Goal: Communication & Community: Answer question/provide support

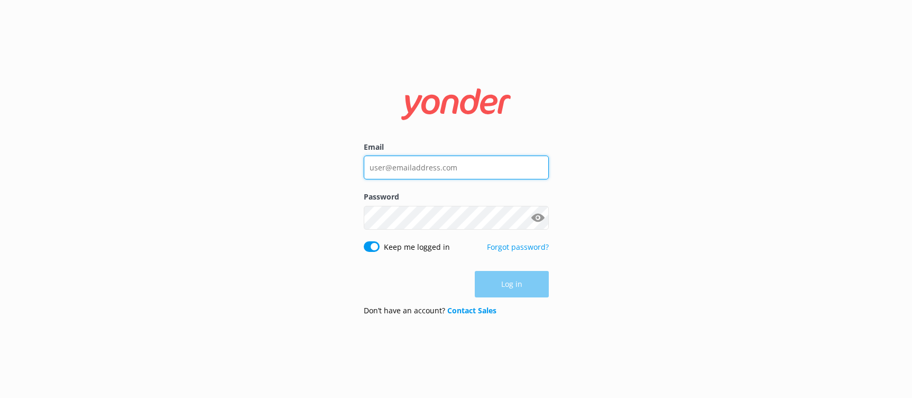
click at [472, 169] on input "Email" at bounding box center [456, 167] width 185 height 24
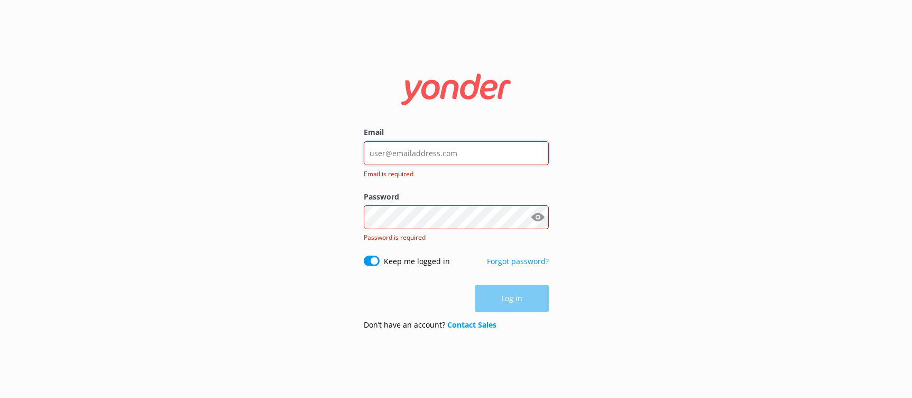
type input "[EMAIL_ADDRESS][DOMAIN_NAME]"
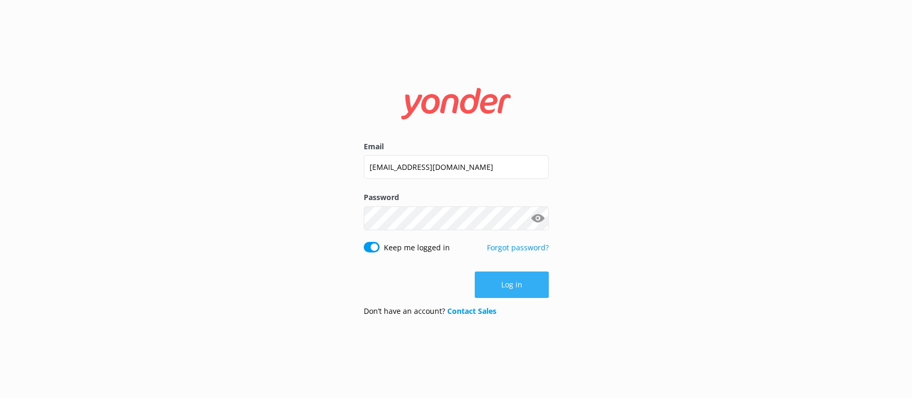
click at [518, 281] on button "Log in" at bounding box center [512, 284] width 74 height 26
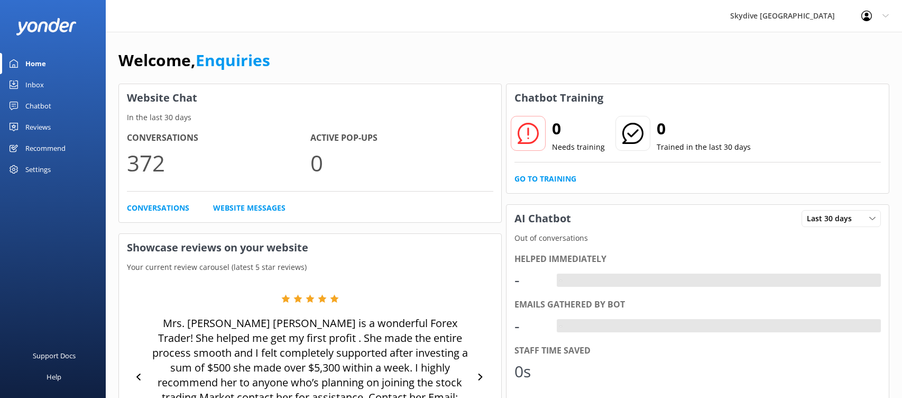
click at [42, 101] on div "Chatbot" at bounding box center [38, 105] width 26 height 21
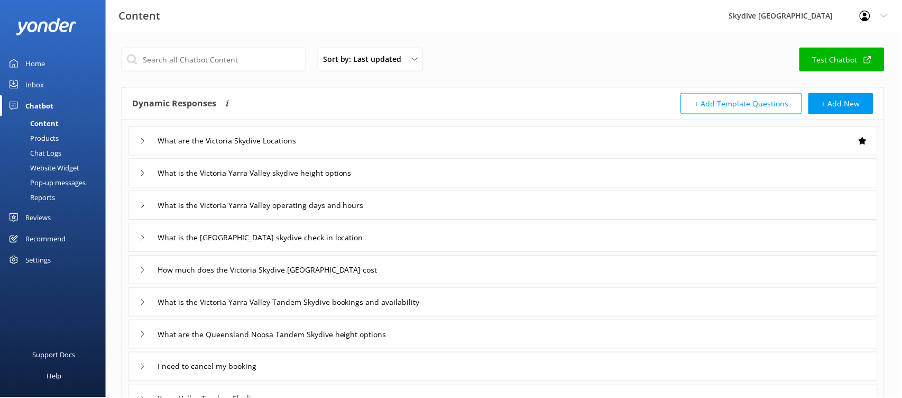
click at [38, 84] on div "Inbox" at bounding box center [34, 84] width 19 height 21
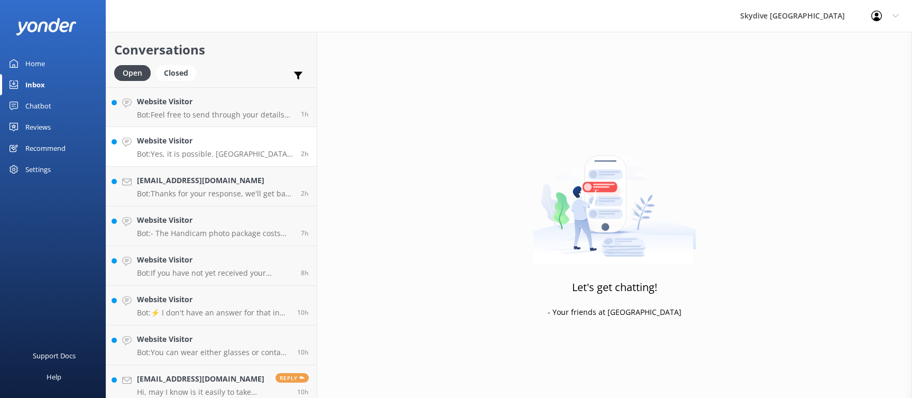
click at [216, 109] on div "Website Visitor Bot: Feel free to send through your details to careers@skydive.…" at bounding box center [215, 107] width 156 height 23
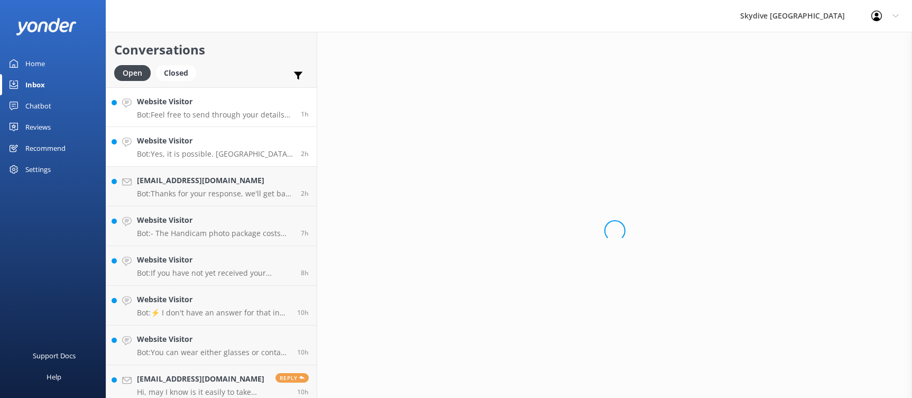
click at [212, 140] on h4 "Website Visitor" at bounding box center [215, 141] width 156 height 12
click at [218, 176] on h4 "[EMAIL_ADDRESS][DOMAIN_NAME]" at bounding box center [215, 181] width 156 height 12
click at [214, 232] on p "Bot: - The Handicam photo package costs $129 per person and includes photos of …" at bounding box center [215, 233] width 156 height 10
click at [216, 286] on link "Website Visitor Bot: ⚡ I don't have an answer for that in my knowledge base. Pl…" at bounding box center [211, 306] width 210 height 40
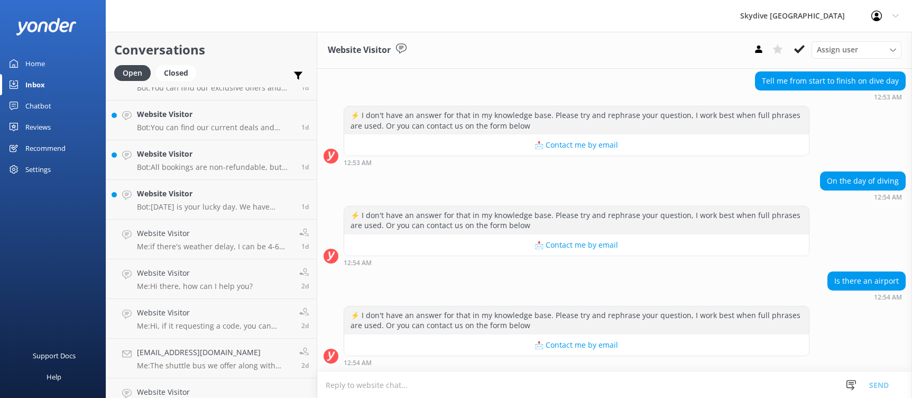
scroll to position [1190, 0]
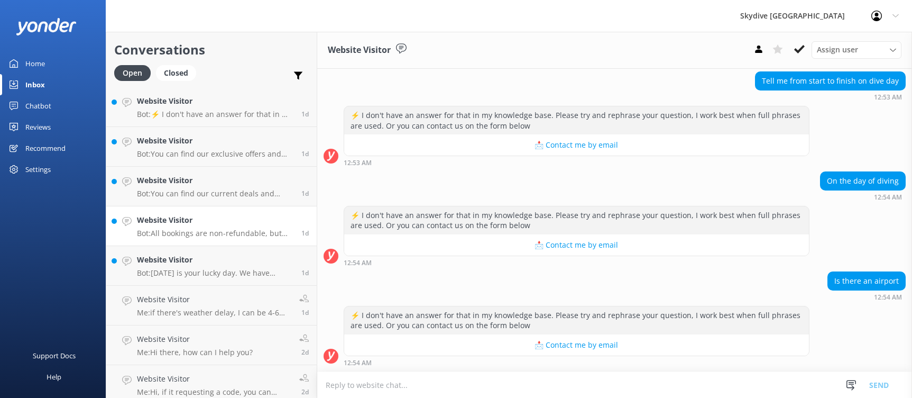
drag, startPoint x: 223, startPoint y: 267, endPoint x: 223, endPoint y: 234, distance: 33.3
click at [223, 268] on div "Website Visitor Bot: Today is your lucky day. We have exclusive offers when you…" at bounding box center [215, 265] width 157 height 23
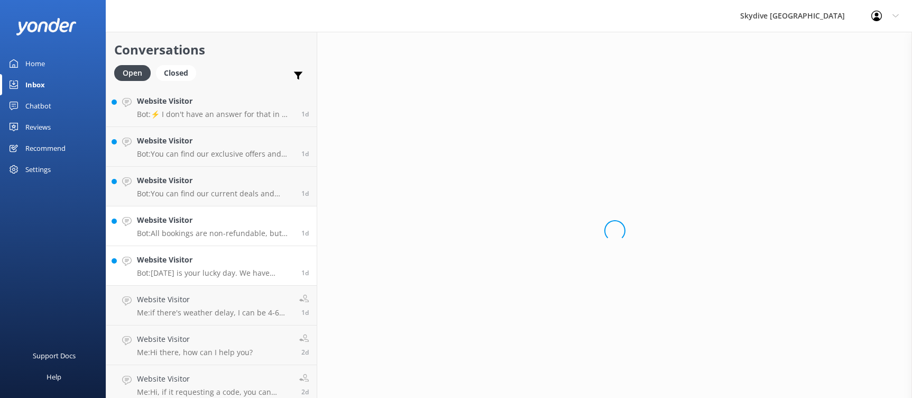
click at [223, 232] on p "Bot: All bookings are non-refundable, but you can reschedule your skydive to an…" at bounding box center [215, 233] width 157 height 10
drag, startPoint x: 213, startPoint y: 185, endPoint x: 210, endPoint y: 141, distance: 44.5
click at [213, 185] on h4 "Website Visitor" at bounding box center [215, 181] width 157 height 12
click at [210, 140] on h4 "Website Visitor" at bounding box center [215, 141] width 157 height 12
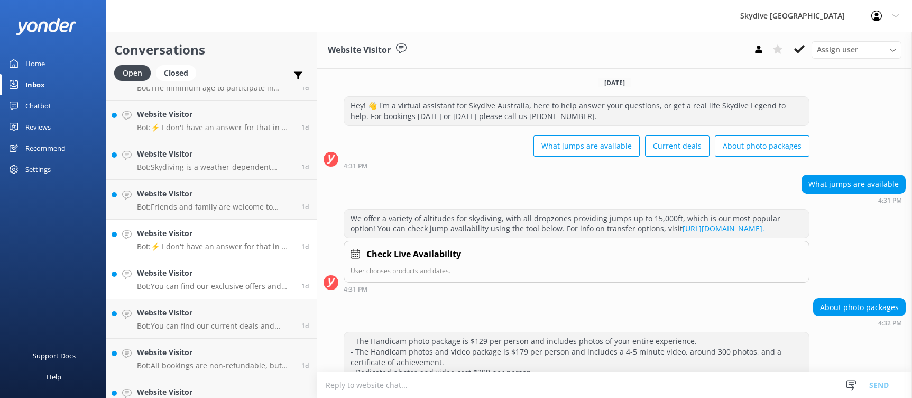
scroll to position [146, 0]
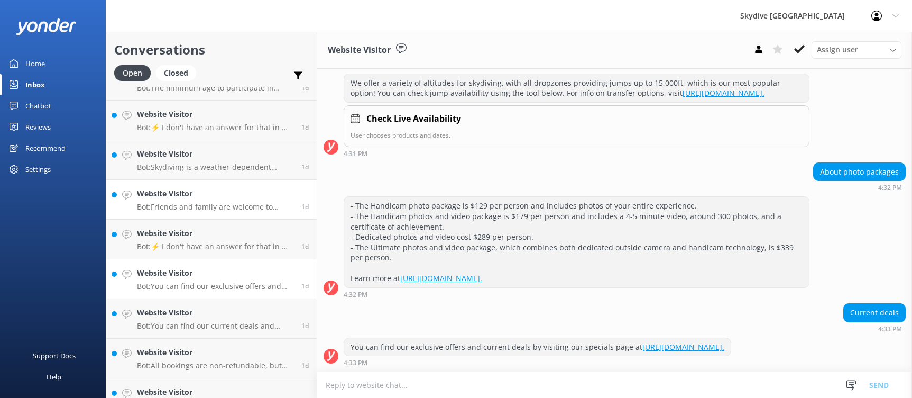
click at [235, 193] on h4 "Website Visitor" at bounding box center [215, 194] width 157 height 12
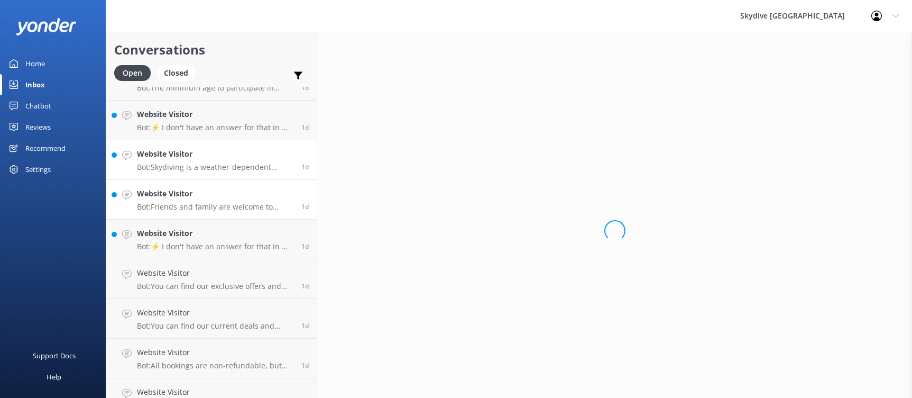
click at [230, 150] on h4 "Website Visitor" at bounding box center [215, 154] width 157 height 12
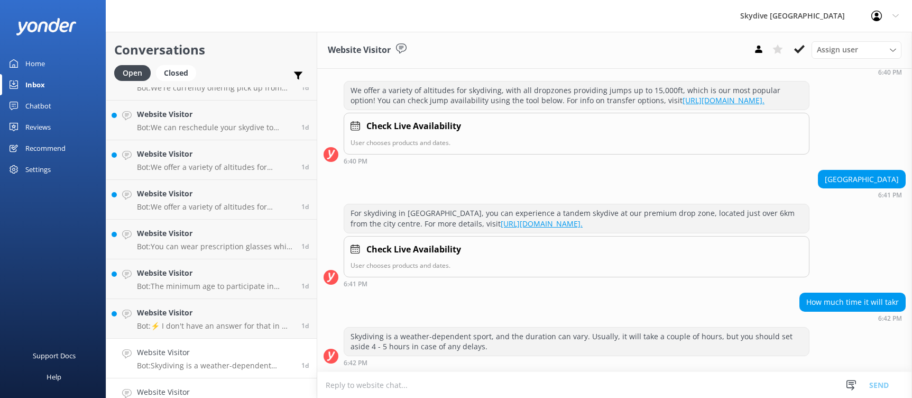
scroll to position [793, 0]
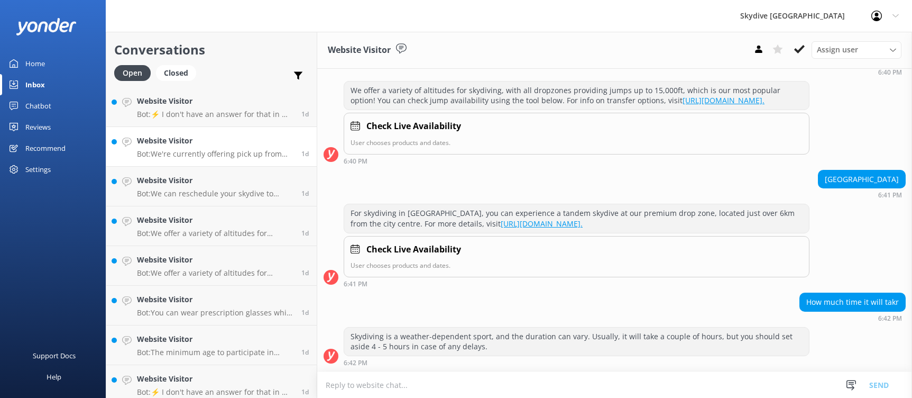
click at [227, 150] on p "Bot: We're currently offering pick up from the majority of our locations. Pleas…" at bounding box center [215, 154] width 157 height 10
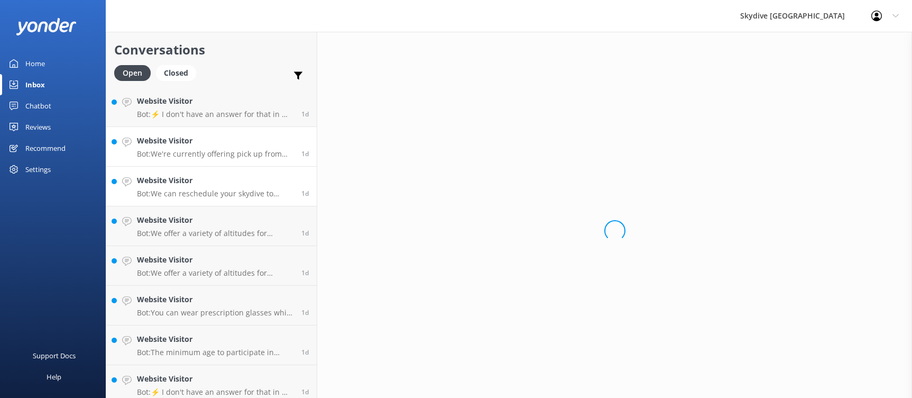
click at [224, 195] on p "Bot: We can reschedule your skydive to another location if you provide 24 hours…" at bounding box center [215, 194] width 157 height 10
click at [219, 237] on p "Bot: We offer a variety of altitudes for skydiving, with all dropzones providin…" at bounding box center [215, 233] width 157 height 10
click at [215, 278] on link "Website Visitor Bot: We offer a variety of altitudes for skydiving, with all dr…" at bounding box center [211, 266] width 210 height 40
click at [200, 302] on h4 "Website Visitor" at bounding box center [215, 300] width 157 height 12
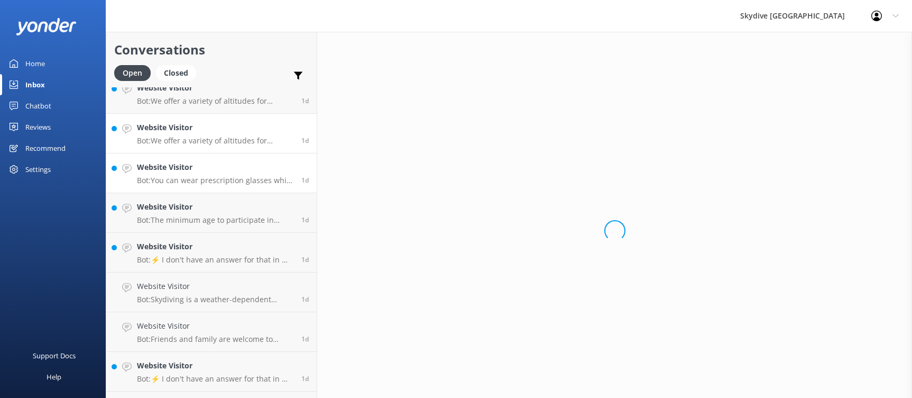
scroll to position [992, 0]
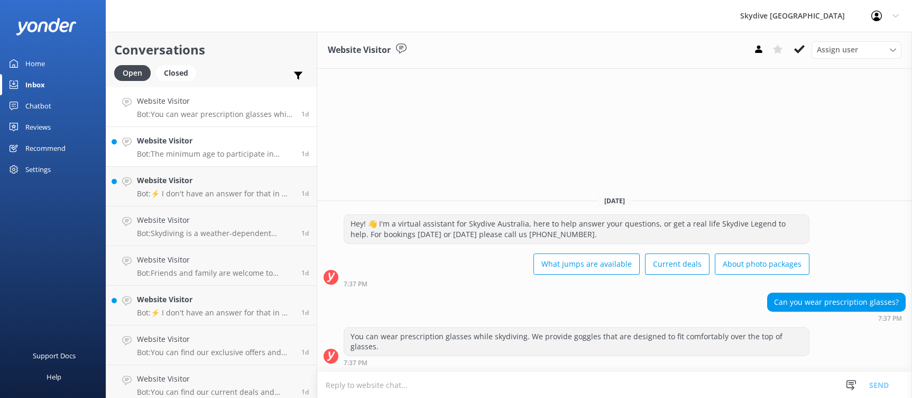
click at [196, 149] on p "Bot: The minimum age to participate in skydiving is 16 years old. Anyone under …" at bounding box center [215, 154] width 157 height 10
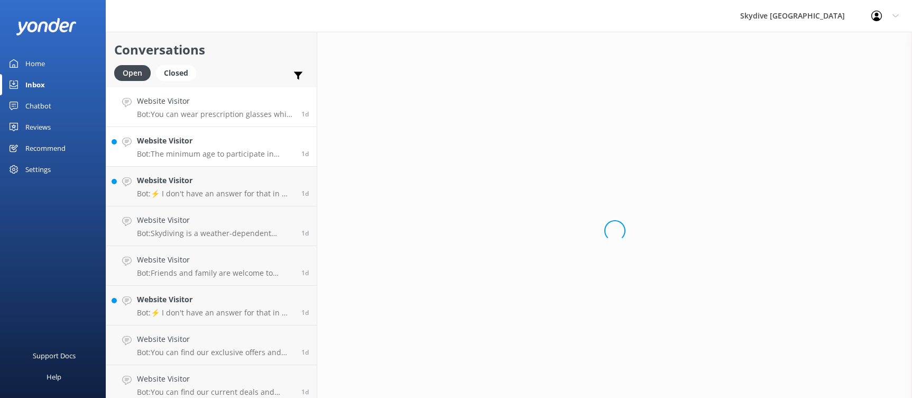
click at [195, 115] on p "Bot: You can wear prescription glasses while skydiving. We provide goggles that…" at bounding box center [215, 114] width 157 height 10
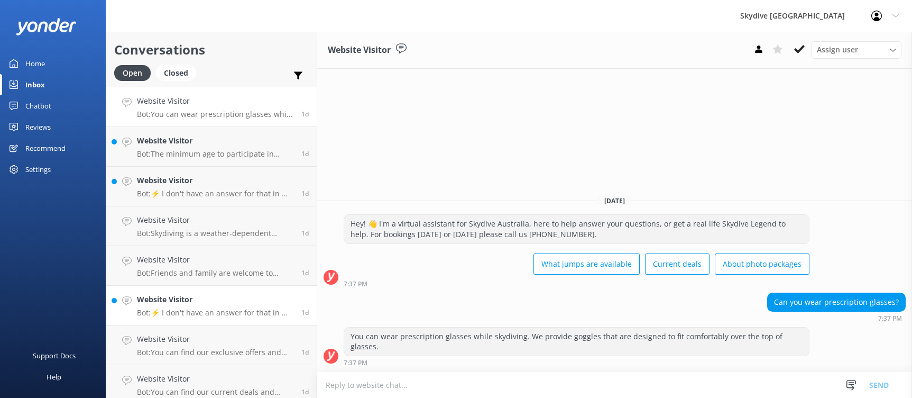
scroll to position [1190, 0]
click at [213, 117] on p "Bot: ⚡ I don't have an answer for that in my knowledge base. Please try and rep…" at bounding box center [215, 114] width 157 height 10
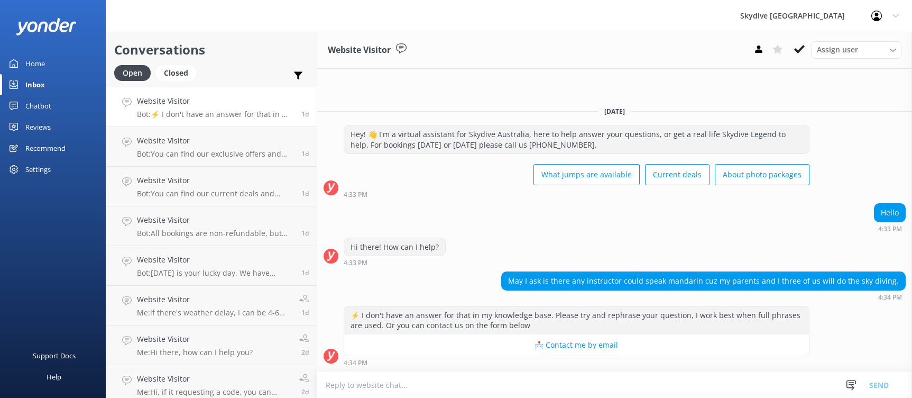
click at [527, 384] on textarea at bounding box center [614, 385] width 595 height 26
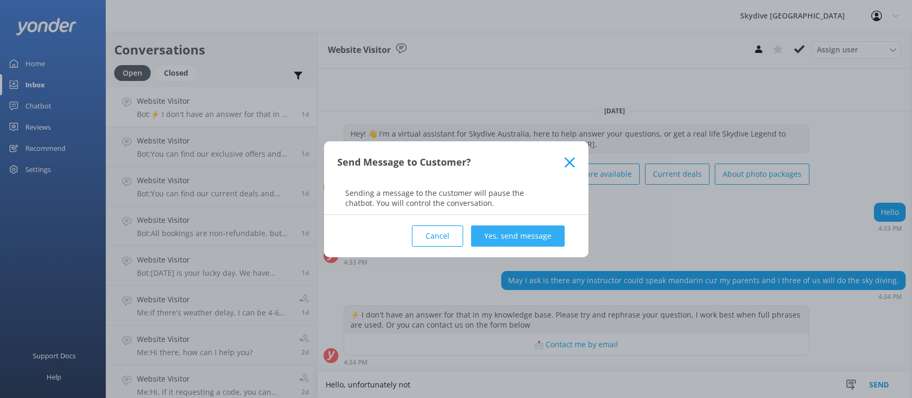
type textarea "Hello, unfortunately not"
drag, startPoint x: 522, startPoint y: 235, endPoint x: 468, endPoint y: 229, distance: 54.8
click at [523, 235] on button "Yes, send message" at bounding box center [518, 235] width 94 height 21
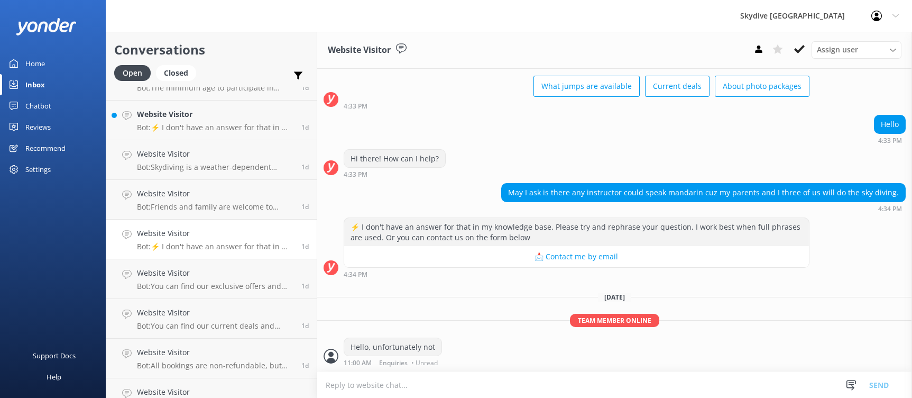
scroll to position [992, 0]
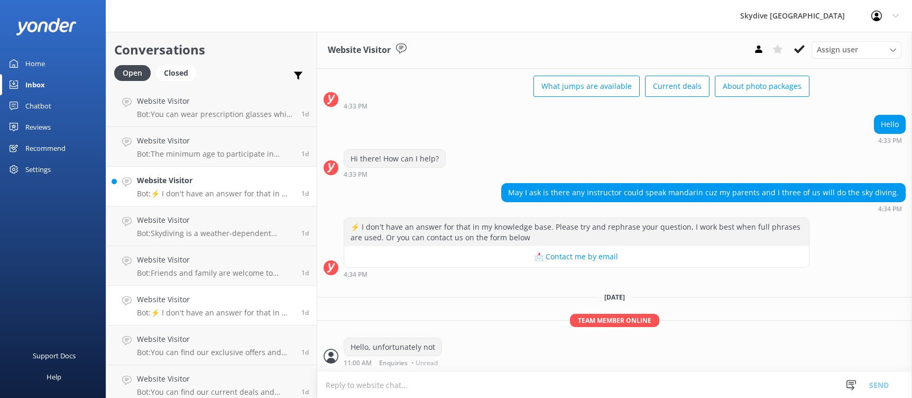
click at [226, 188] on div "Website Visitor Bot: ⚡ I don't have an answer for that in my knowledge base. Pl…" at bounding box center [215, 186] width 157 height 23
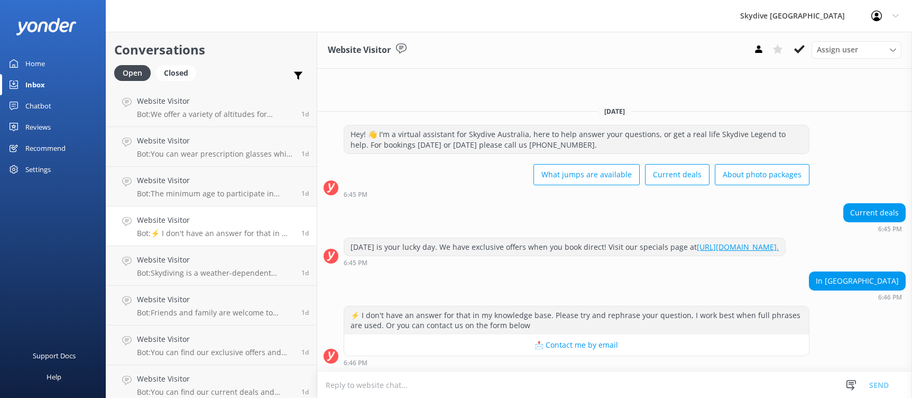
click at [468, 383] on textarea at bounding box center [614, 385] width 595 height 26
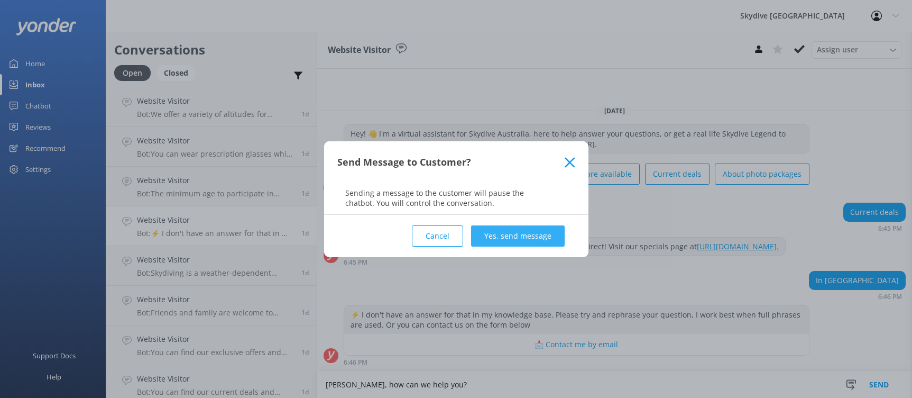
type textarea "[PERSON_NAME], how can we help you?"
click at [539, 231] on button "Yes, send message" at bounding box center [518, 235] width 94 height 21
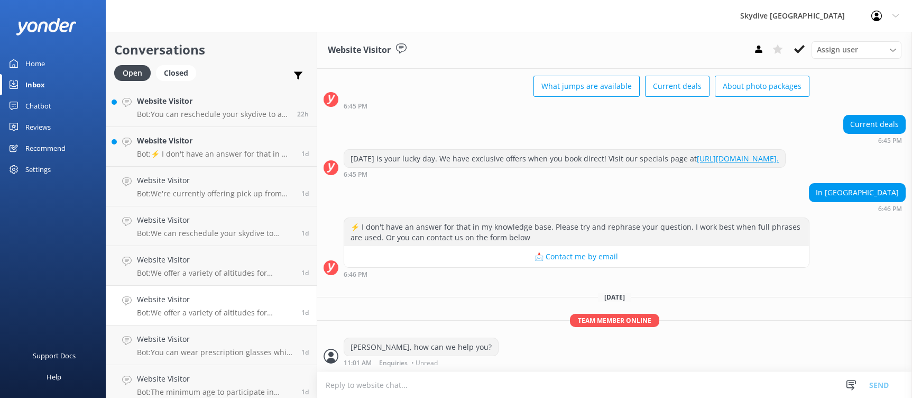
scroll to position [727, 0]
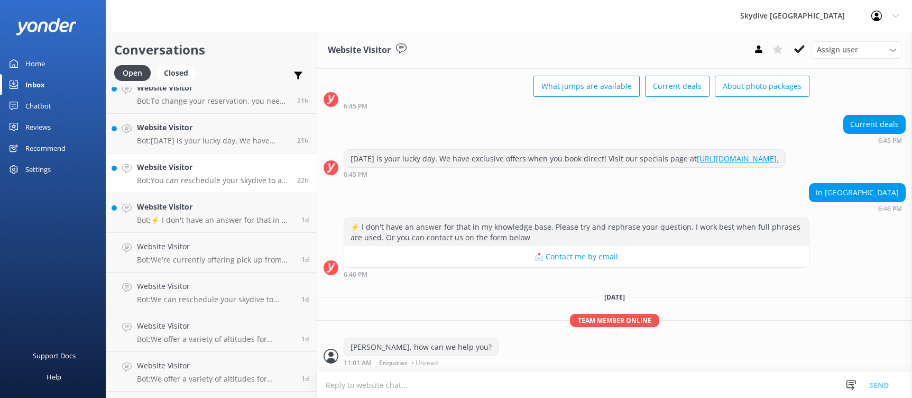
drag, startPoint x: 236, startPoint y: 172, endPoint x: 235, endPoint y: 163, distance: 9.1
click at [236, 171] on h4 "Website Visitor" at bounding box center [213, 167] width 152 height 12
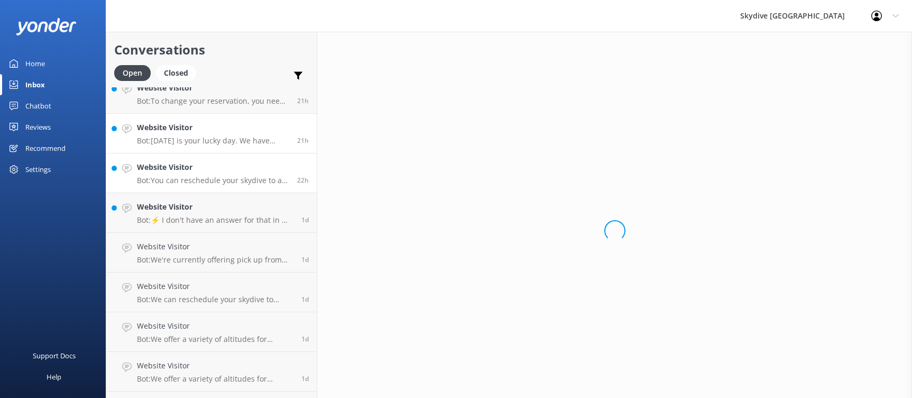
click at [230, 126] on h4 "Website Visitor" at bounding box center [213, 128] width 152 height 12
click at [230, 97] on p "Bot: To change your reservation, you need to contact us with 24 hours notice. Y…" at bounding box center [213, 101] width 152 height 10
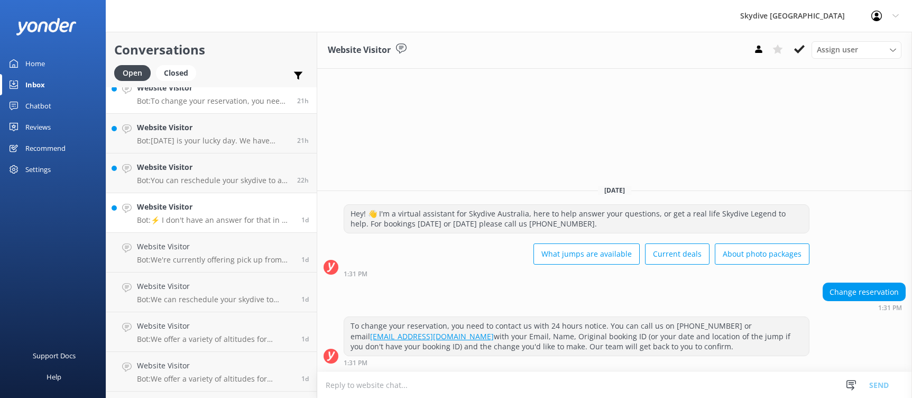
click at [237, 208] on h4 "Website Visitor" at bounding box center [215, 207] width 157 height 12
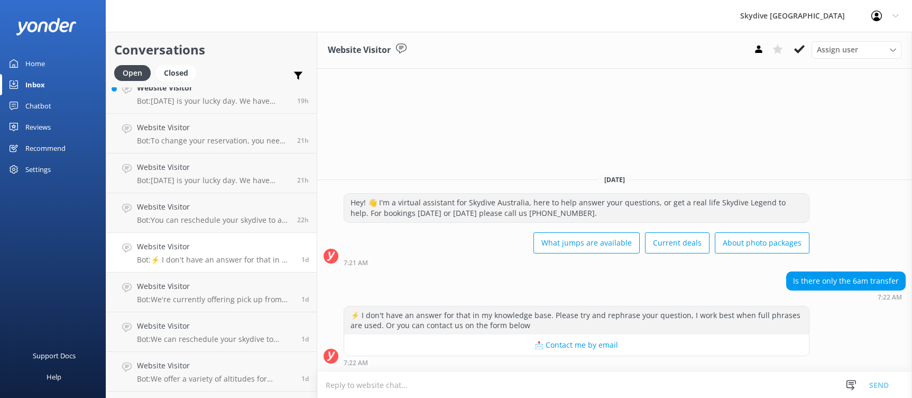
click at [566, 386] on textarea at bounding box center [614, 385] width 595 height 26
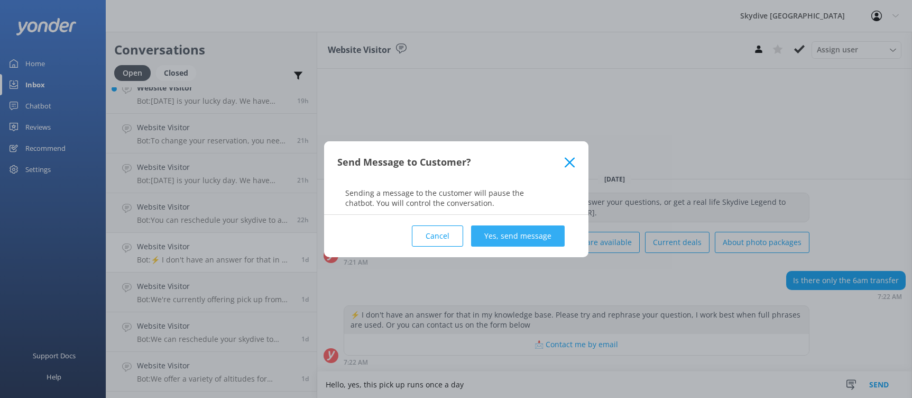
type textarea "Hello, yes, this pick up runs once a day"
click at [518, 231] on button "Yes, send message" at bounding box center [518, 235] width 94 height 21
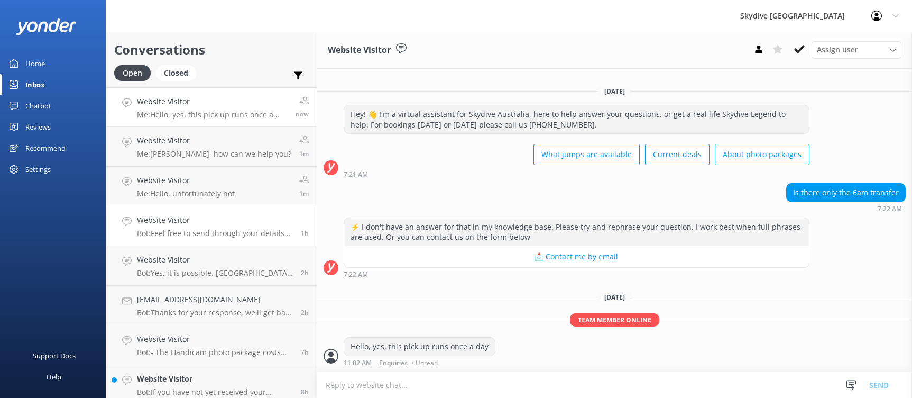
scroll to position [198, 0]
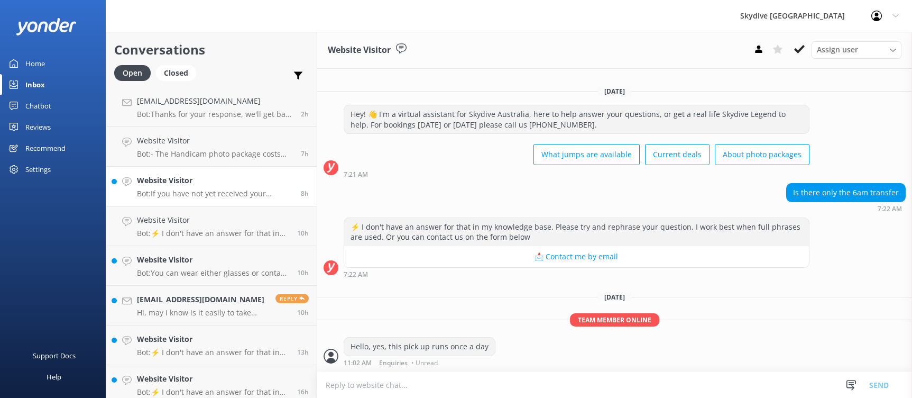
click at [199, 195] on p "Bot: If you have not yet received your confirmation email, please check your ju…" at bounding box center [215, 194] width 156 height 10
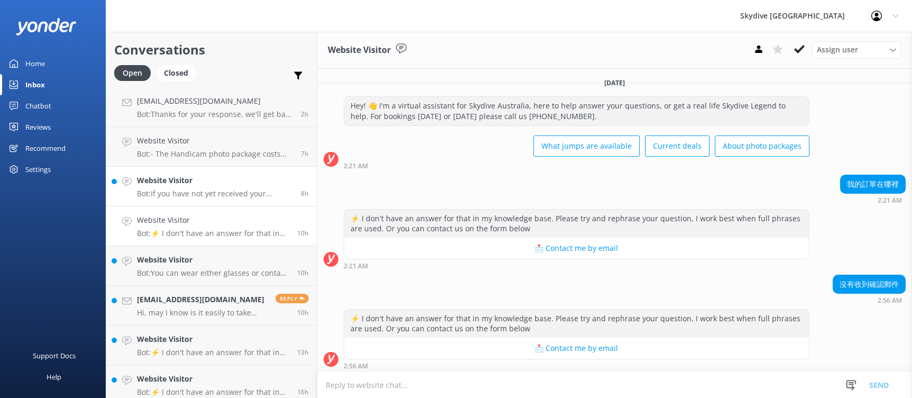
scroll to position [181, 0]
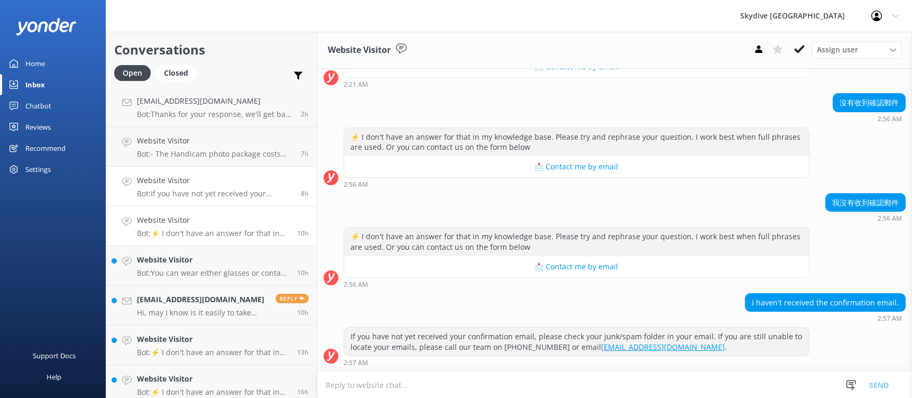
click at [201, 237] on p "Bot: ⚡ I don't have an answer for that in my knowledge base. Please try and rep…" at bounding box center [213, 233] width 152 height 10
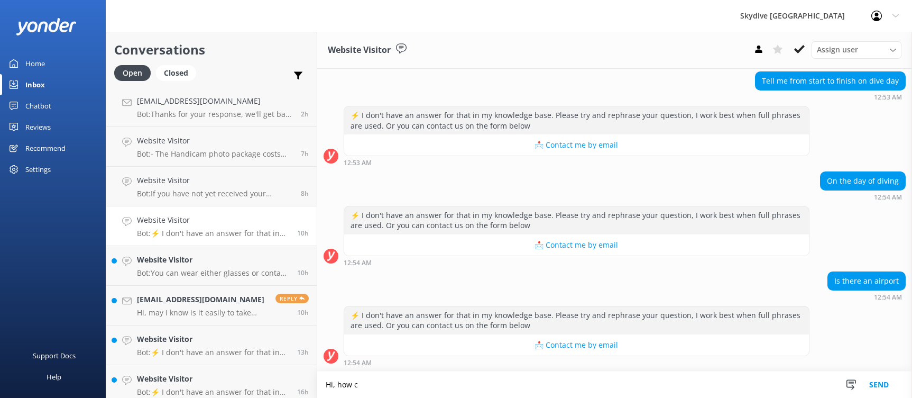
scroll to position [231, 0]
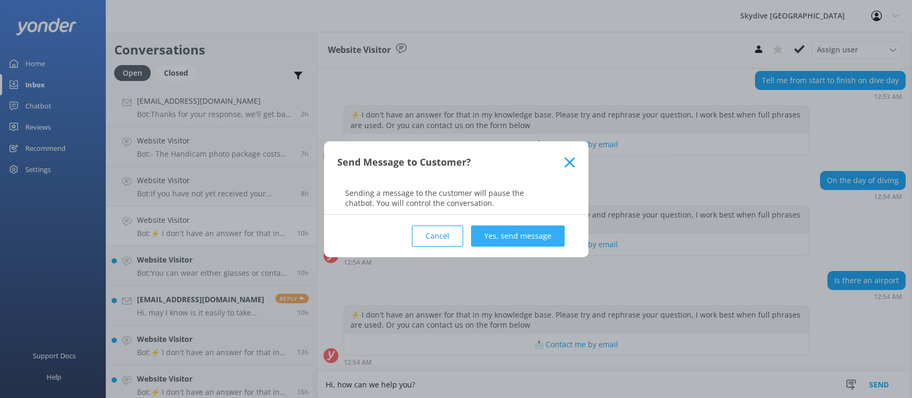
type textarea "Hi, how can we help you?"
click at [554, 233] on button "Yes, send message" at bounding box center [518, 235] width 94 height 21
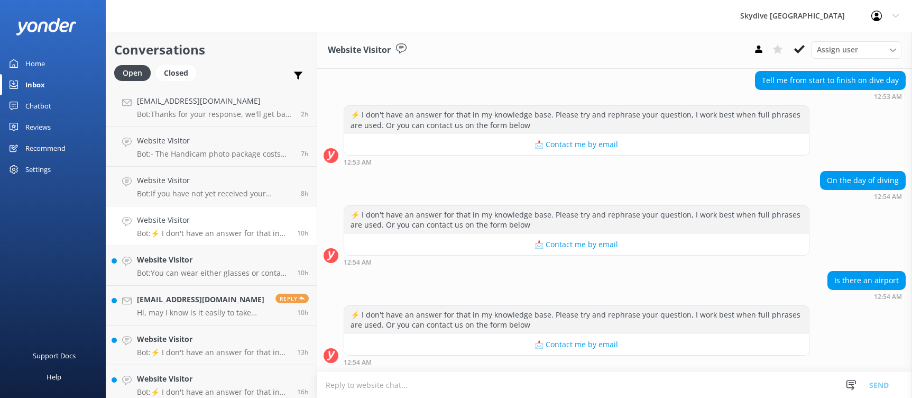
scroll to position [299, 0]
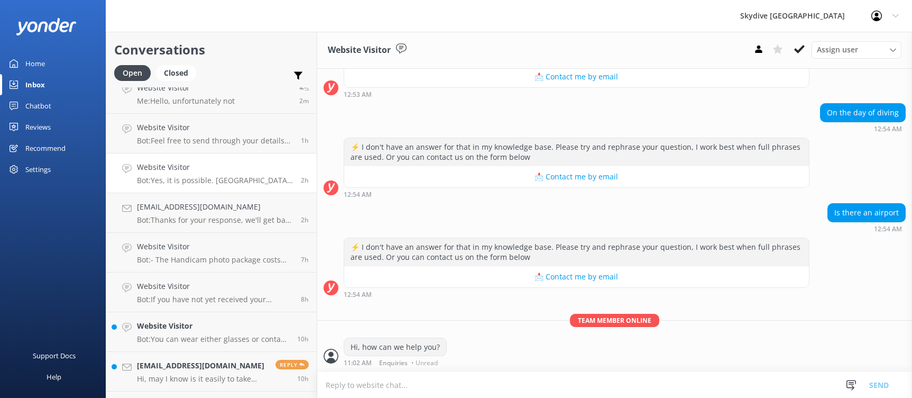
scroll to position [264, 0]
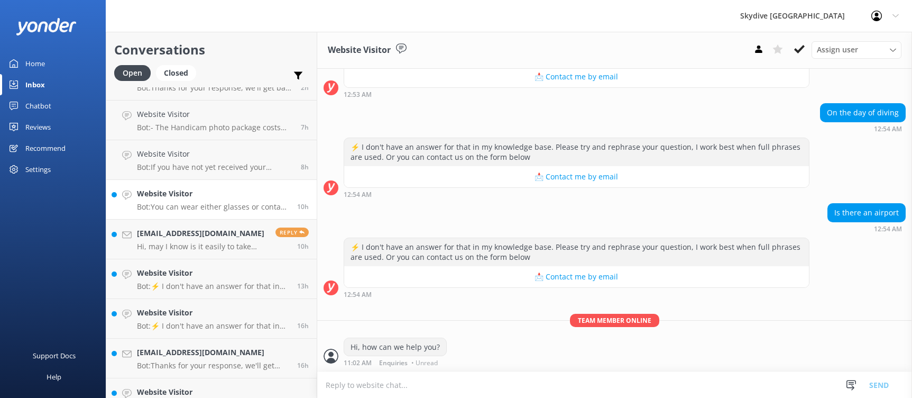
click at [232, 217] on link "Website Visitor Bot: You can wear either glasses or contact lenses while skydiv…" at bounding box center [211, 200] width 210 height 40
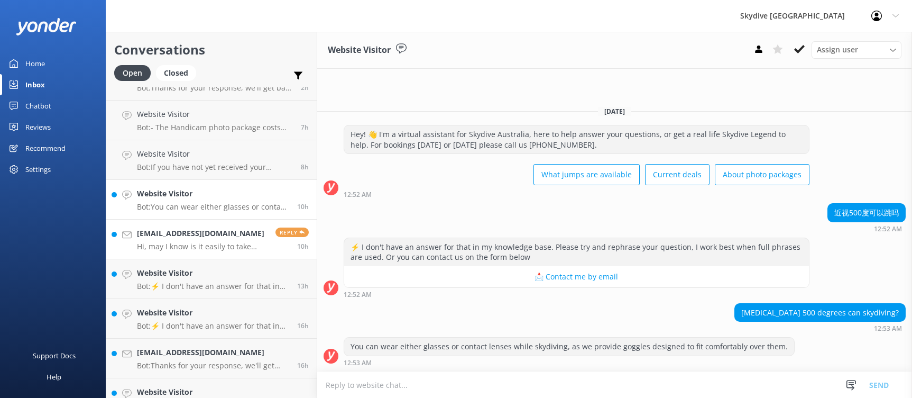
click at [221, 246] on p "Hi, may I know is it easily to take taxi?" at bounding box center [202, 247] width 131 height 10
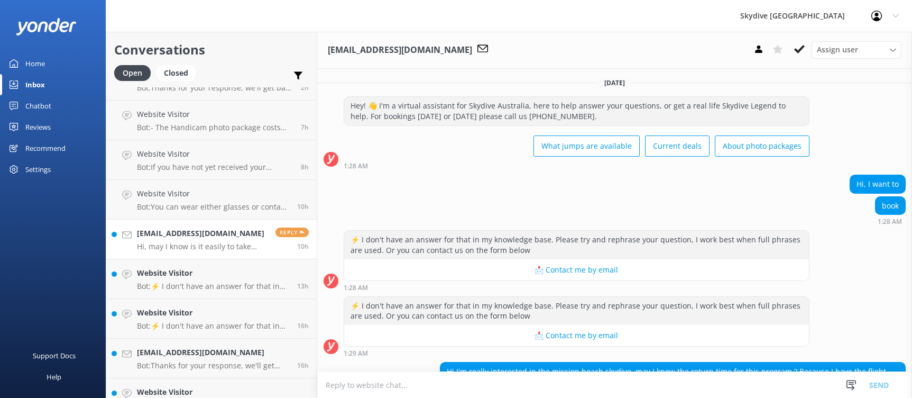
scroll to position [601, 0]
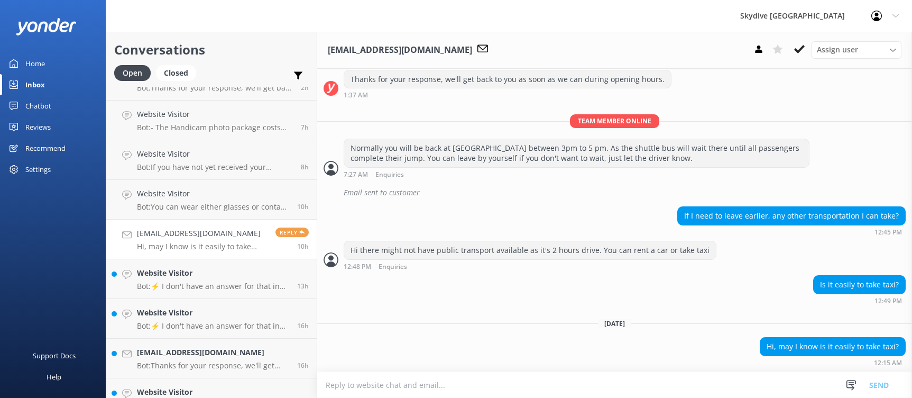
click at [556, 377] on textarea at bounding box center [614, 385] width 595 height 26
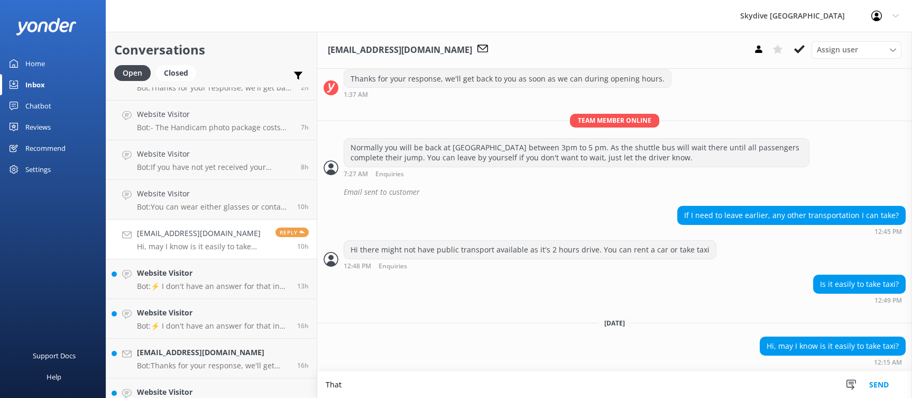
scroll to position [601, 0]
type textarea "That is up to you"
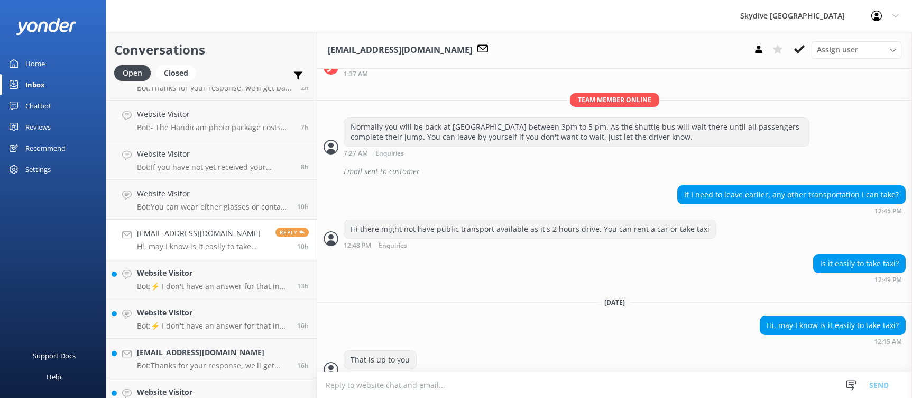
scroll to position [635, 0]
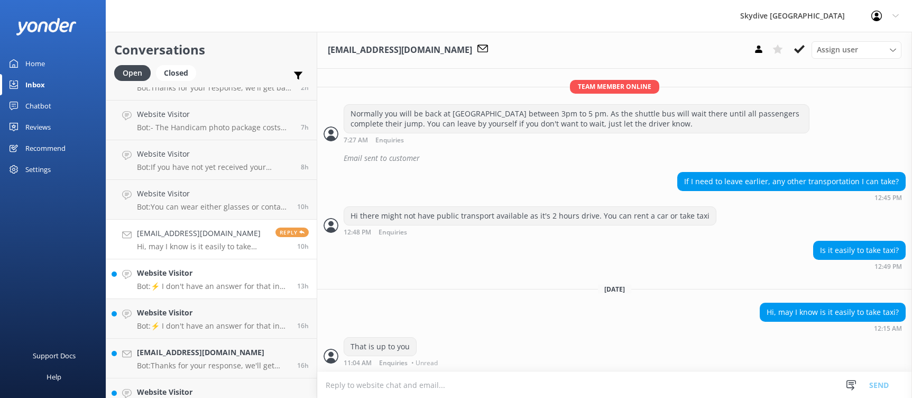
click at [241, 286] on p "Bot: ⚡ I don't have an answer for that in my knowledge base. Please try and rep…" at bounding box center [213, 286] width 152 height 10
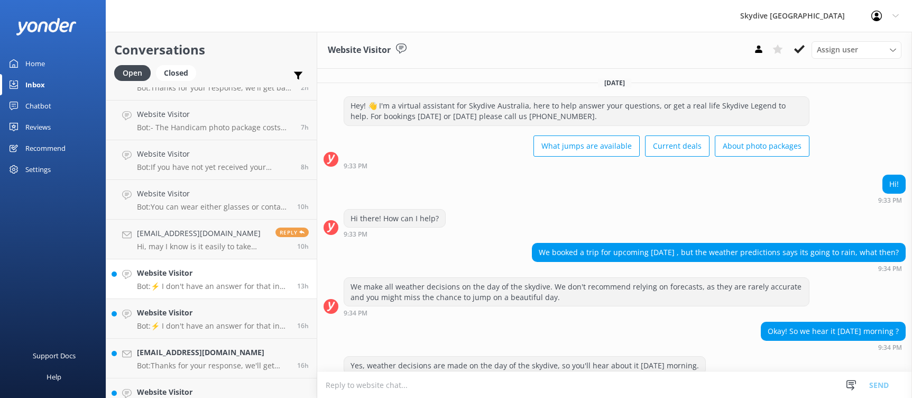
scroll to position [231, 0]
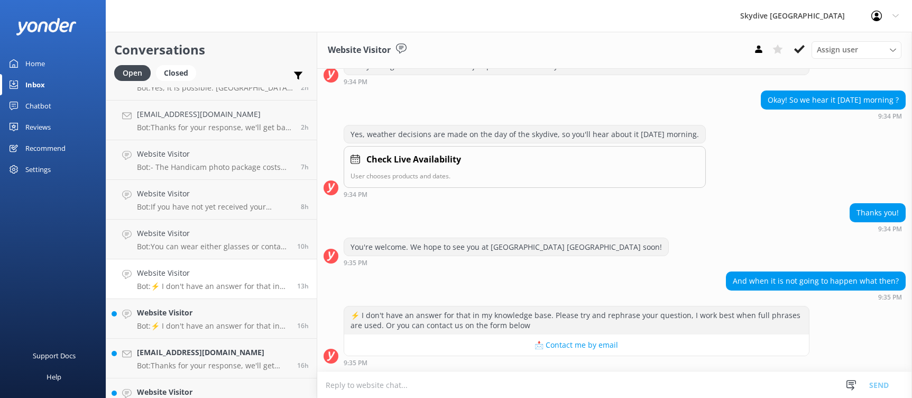
click at [523, 383] on textarea at bounding box center [614, 385] width 595 height 26
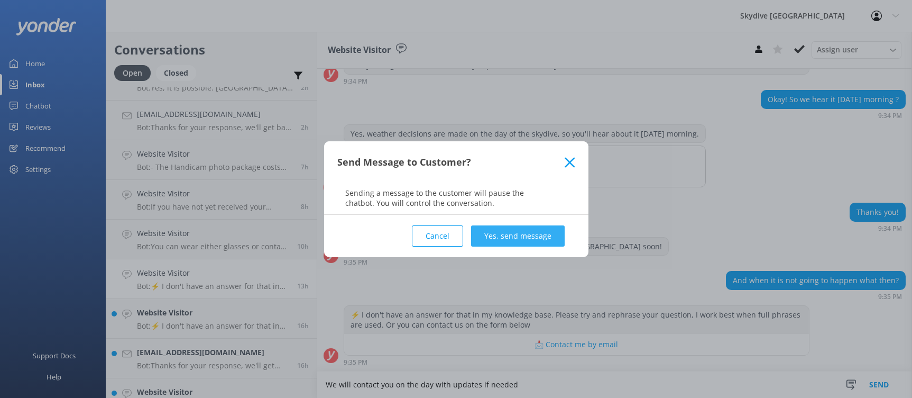
type textarea "We will contact you on the day with updates if needed"
click at [509, 234] on button "Yes, send message" at bounding box center [518, 235] width 94 height 21
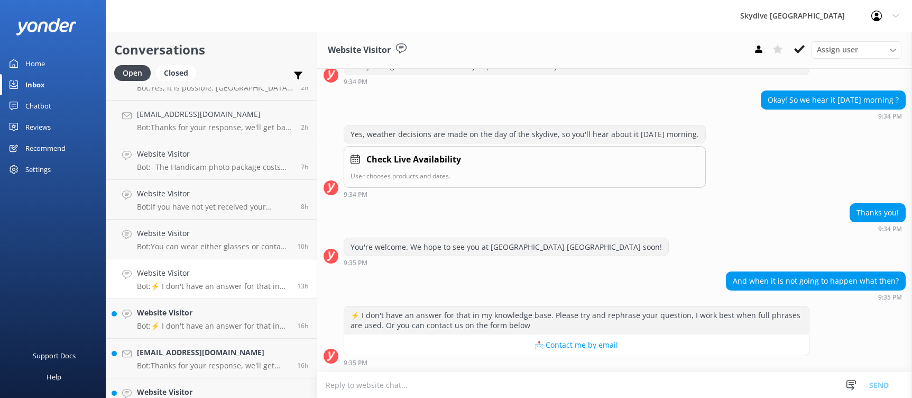
scroll to position [319, 0]
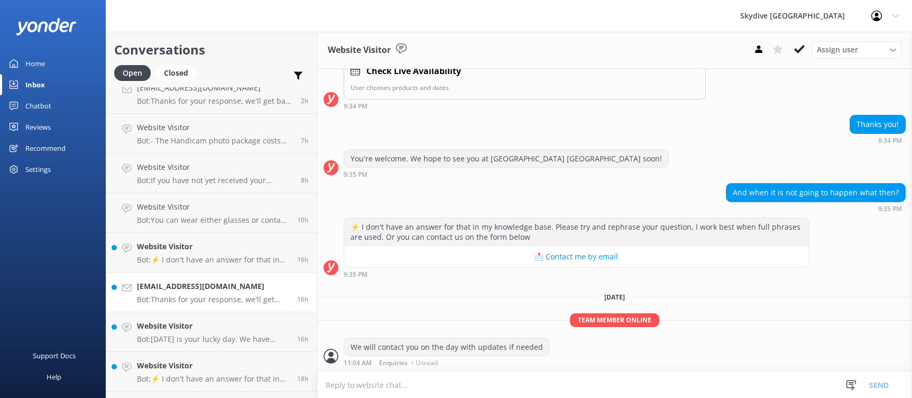
scroll to position [463, 0]
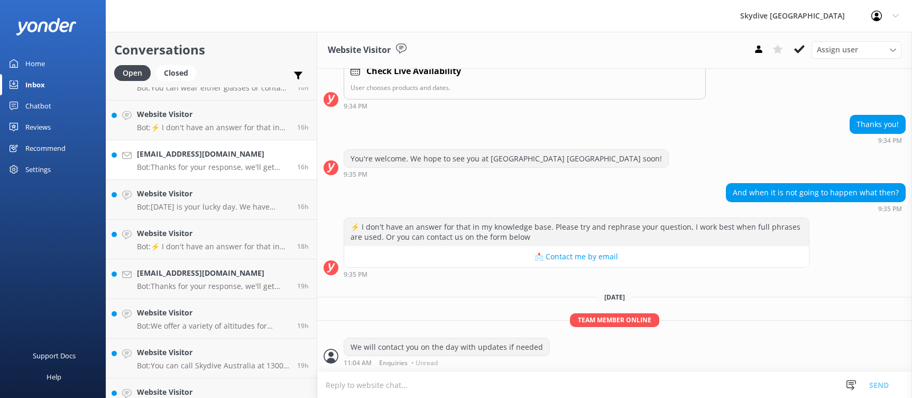
click at [189, 167] on p "Bot: Thanks for your response, we'll get back to you as soon as we can during o…" at bounding box center [213, 167] width 152 height 10
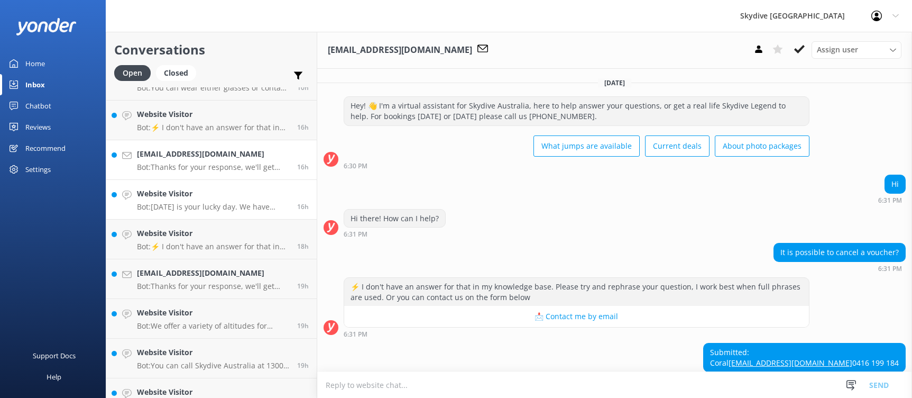
click at [190, 200] on div "Website Visitor Bot: [DATE] is your lucky day. We have exclusive offers when yo…" at bounding box center [213, 199] width 152 height 23
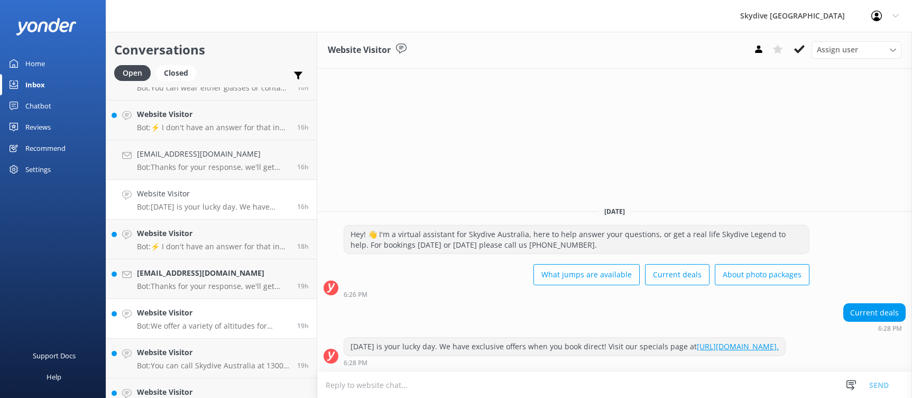
click at [243, 308] on h4 "Website Visitor" at bounding box center [213, 313] width 152 height 12
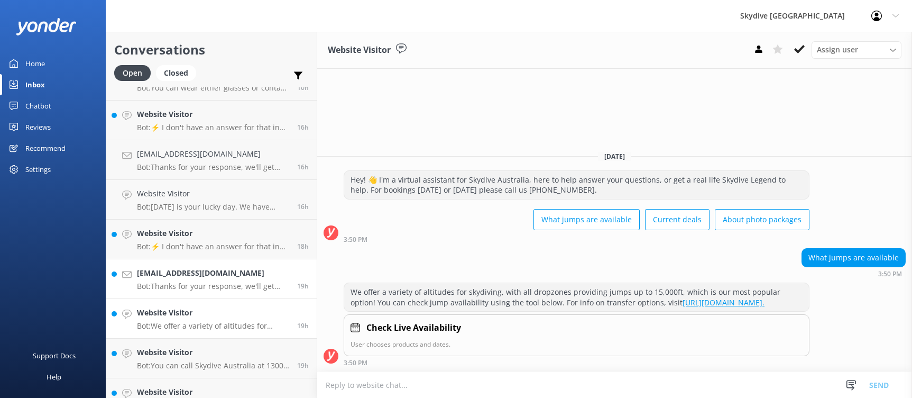
click at [236, 284] on p "Bot: Thanks for your response, we'll get back to you as soon as we can during o…" at bounding box center [213, 286] width 152 height 10
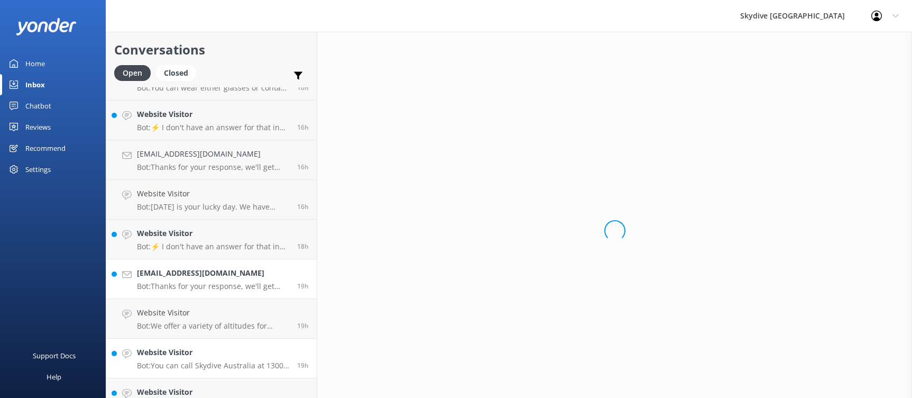
click at [234, 346] on h4 "Website Visitor" at bounding box center [213, 352] width 152 height 12
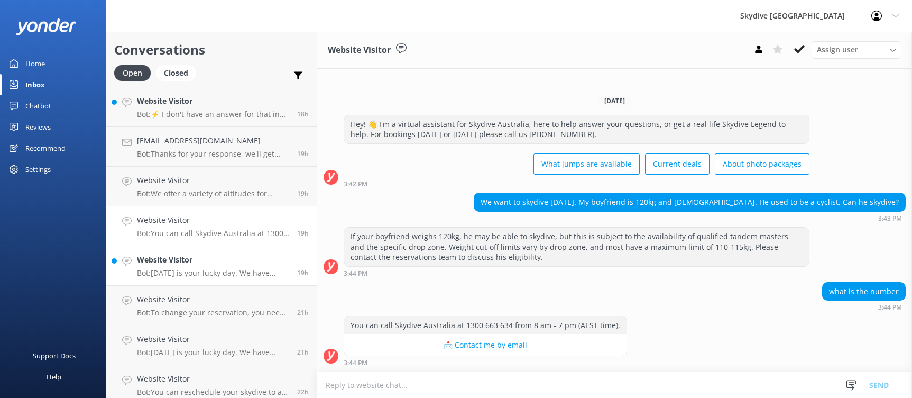
click at [197, 260] on h4 "Website Visitor" at bounding box center [213, 260] width 152 height 12
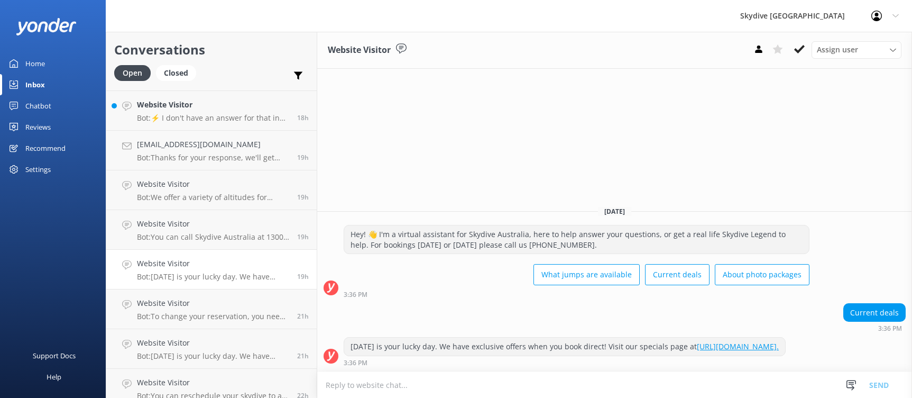
scroll to position [393, 0]
click at [204, 305] on h4 "Website Visitor" at bounding box center [213, 303] width 152 height 12
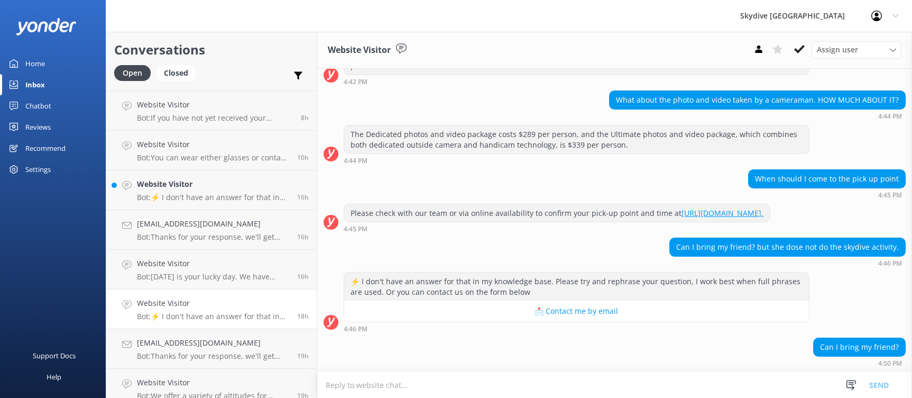
scroll to position [640, 0]
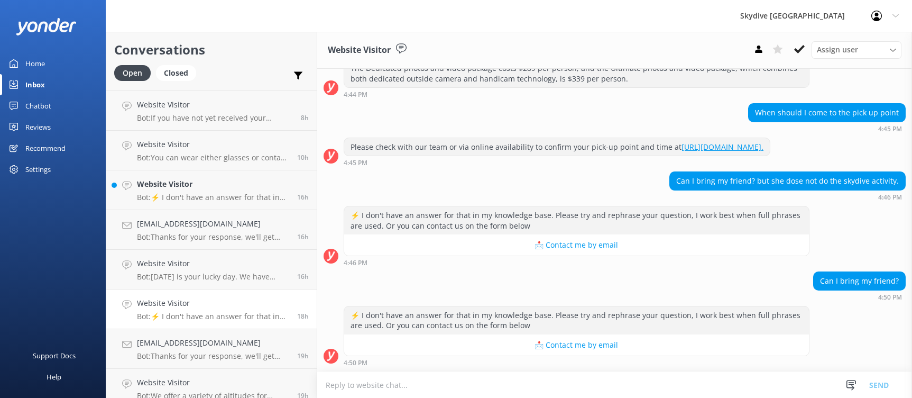
click at [604, 380] on textarea at bounding box center [614, 385] width 595 height 26
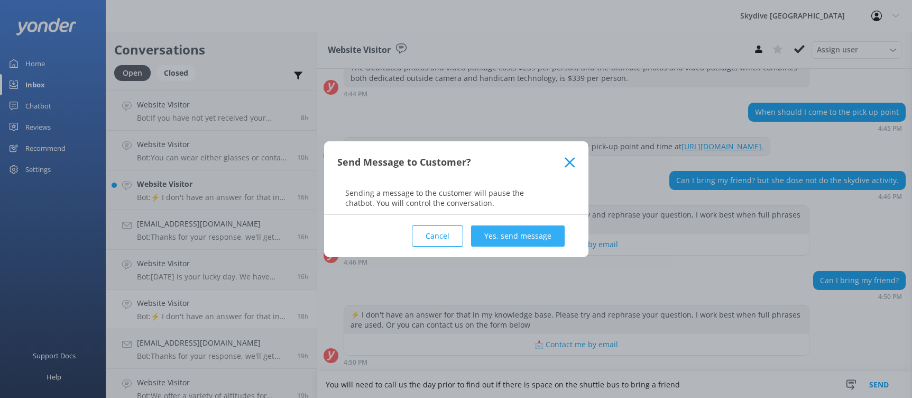
type textarea "You will need to call us the day prior to find out if there is space on the shu…"
click at [529, 236] on button "Yes, send message" at bounding box center [518, 235] width 94 height 21
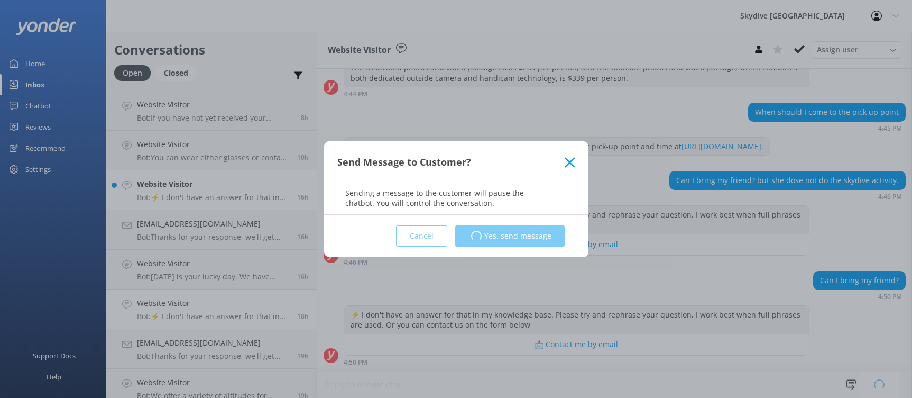
scroll to position [640, 0]
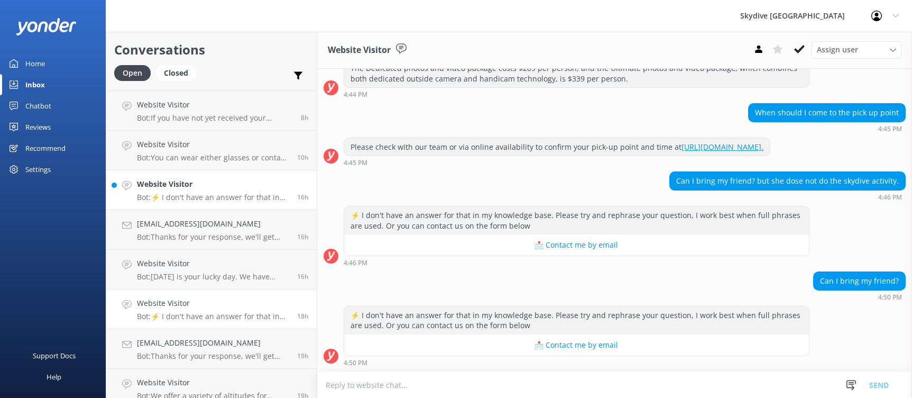
click at [227, 190] on div "Website Visitor Bot: ⚡ I don't have an answer for that in my knowledge base. Pl…" at bounding box center [213, 189] width 152 height 23
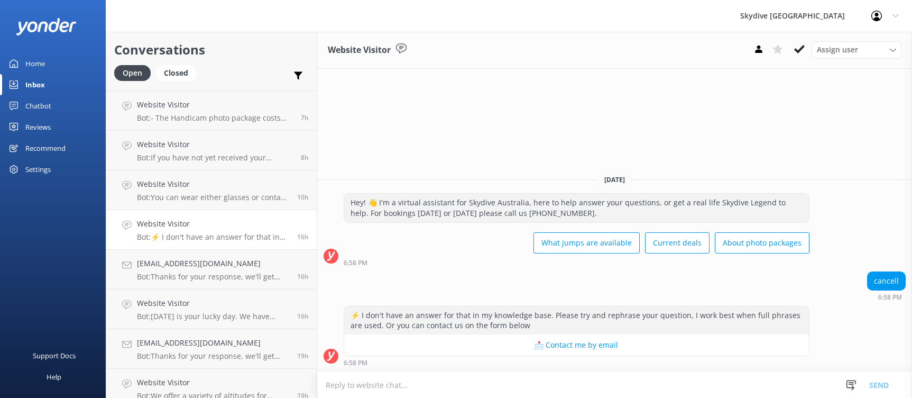
click at [473, 387] on textarea at bounding box center [614, 385] width 595 height 26
type textarea "F"
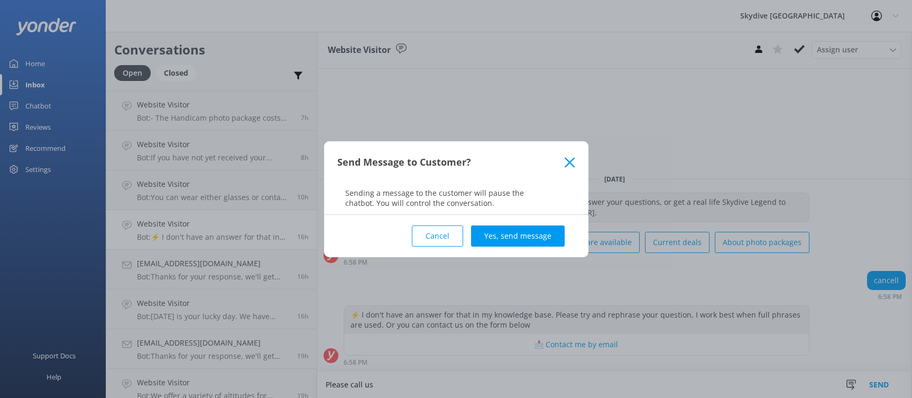
type textarea "Please call us"
click at [535, 236] on button "Yes, send message" at bounding box center [518, 235] width 94 height 21
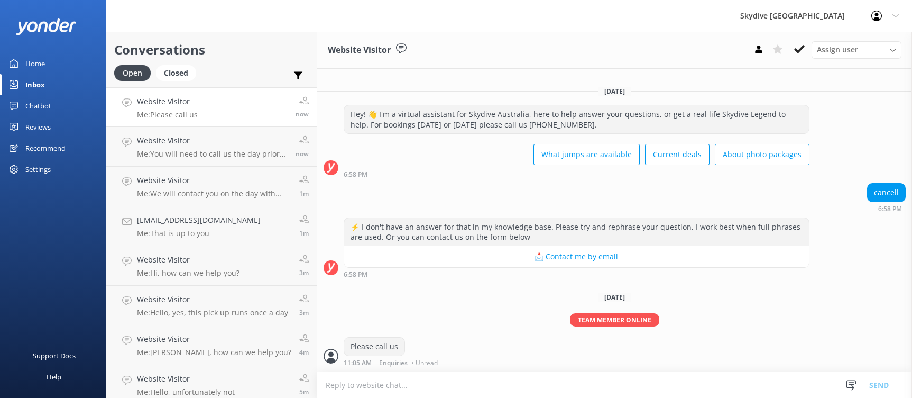
click at [883, 162] on div "Hey! 👋 I'm a virtual assistant for Skydive Australia, here to help answer your …" at bounding box center [614, 141] width 595 height 73
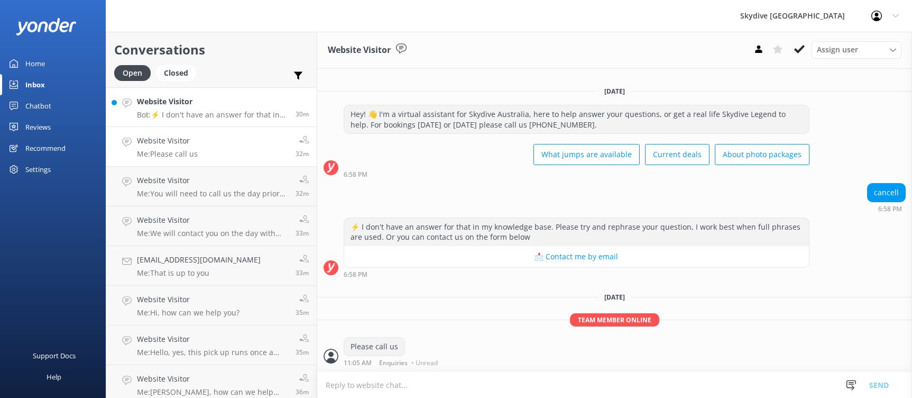
click at [254, 107] on div "Website Visitor Bot: ⚡ I don't have an answer for that in my knowledge base. Pl…" at bounding box center [212, 107] width 151 height 23
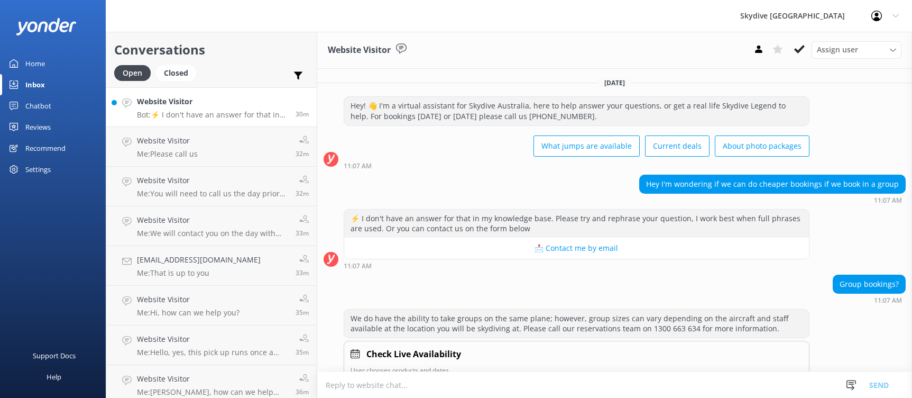
scroll to position [26, 0]
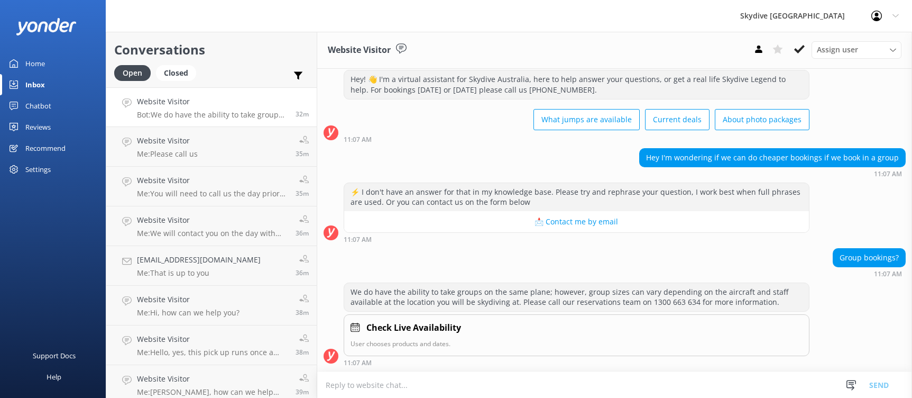
click at [876, 200] on div "⚡ I don't have an answer for that in my knowledge base. Please try and rephrase…" at bounding box center [614, 212] width 595 height 60
